Goal: Check status: Check status

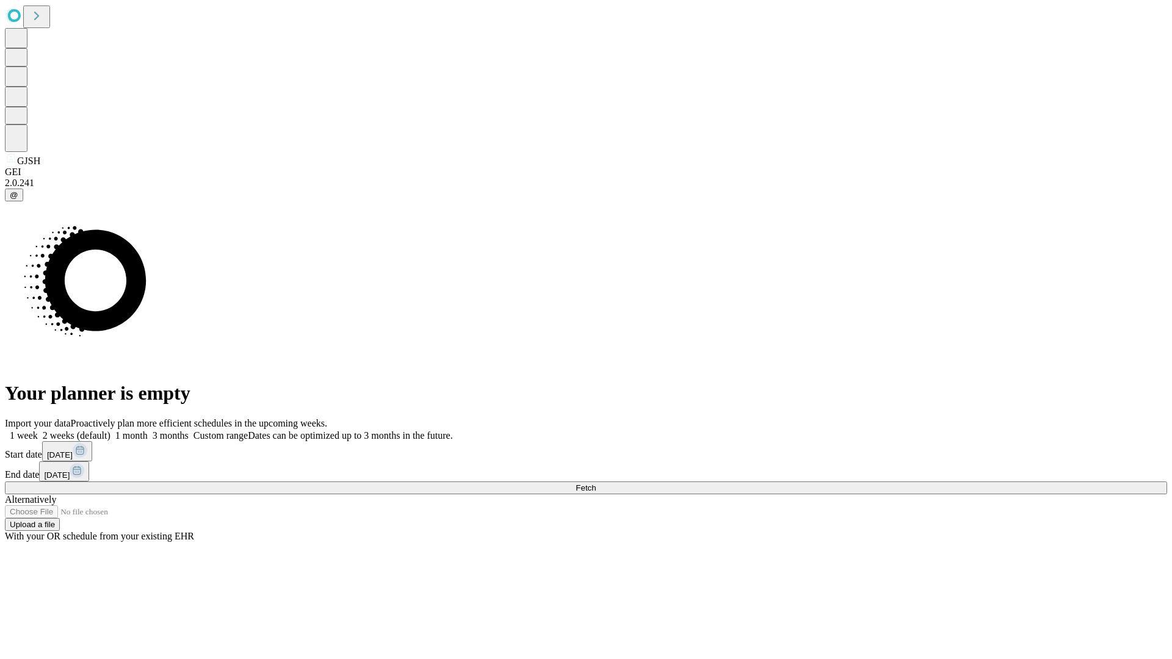
click at [596, 484] on span "Fetch" at bounding box center [586, 488] width 20 height 9
